Goal: Information Seeking & Learning: Compare options

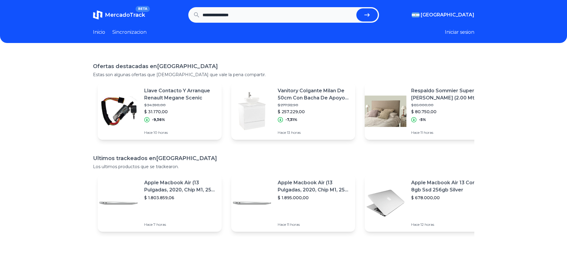
type input "**********"
click at [357, 8] on button "submit" at bounding box center [367, 14] width 21 height 13
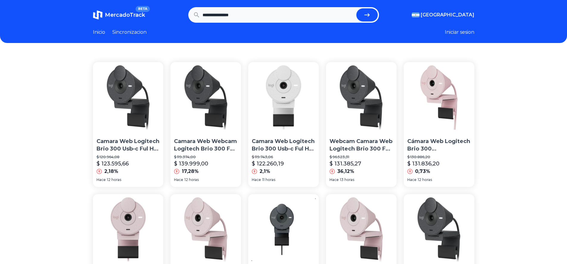
click at [290, 83] on img at bounding box center [283, 97] width 71 height 71
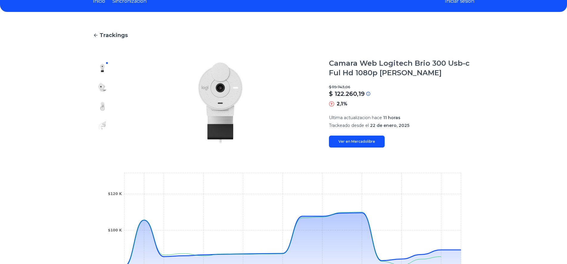
scroll to position [30, 0]
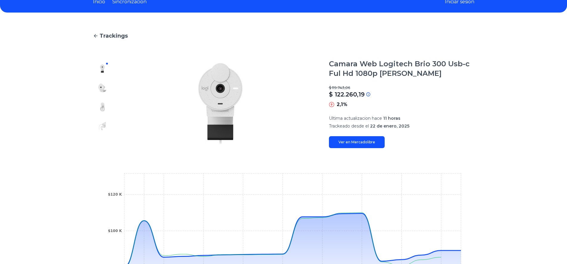
click at [365, 148] on main "Trackings Camara Web Logitech Brio 300 Usb-c Ful Hd 1080p Blanco $ 119.743,06 $…" at bounding box center [284, 175] width 382 height 286
click at [367, 144] on link "Ver en Mercadolibre" at bounding box center [357, 142] width 56 height 12
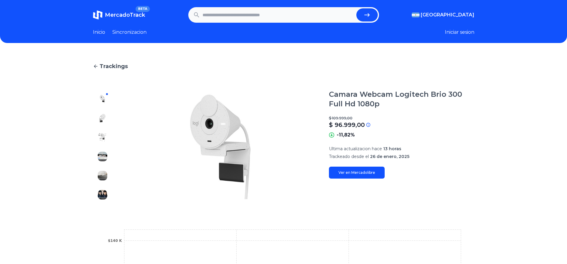
click at [367, 176] on link "Ver en Mercadolibre" at bounding box center [357, 172] width 56 height 12
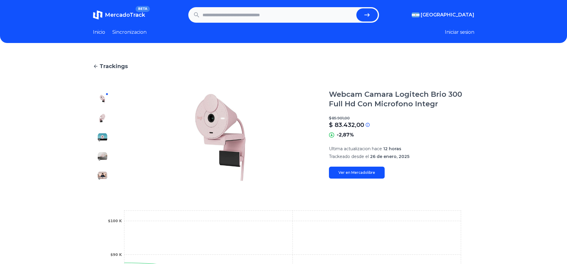
click at [357, 174] on link "Ver en Mercadolibre" at bounding box center [357, 172] width 56 height 12
